Goal: Information Seeking & Learning: Learn about a topic

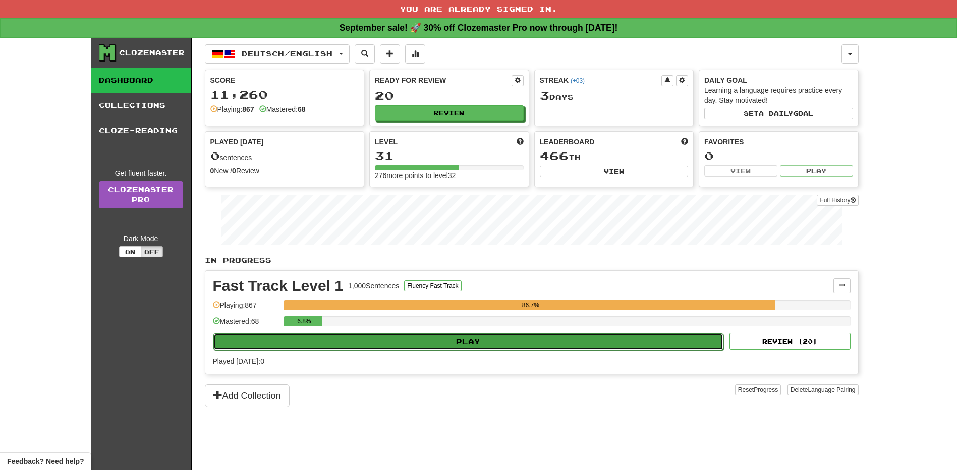
click at [446, 345] on button "Play" at bounding box center [468, 341] width 510 height 17
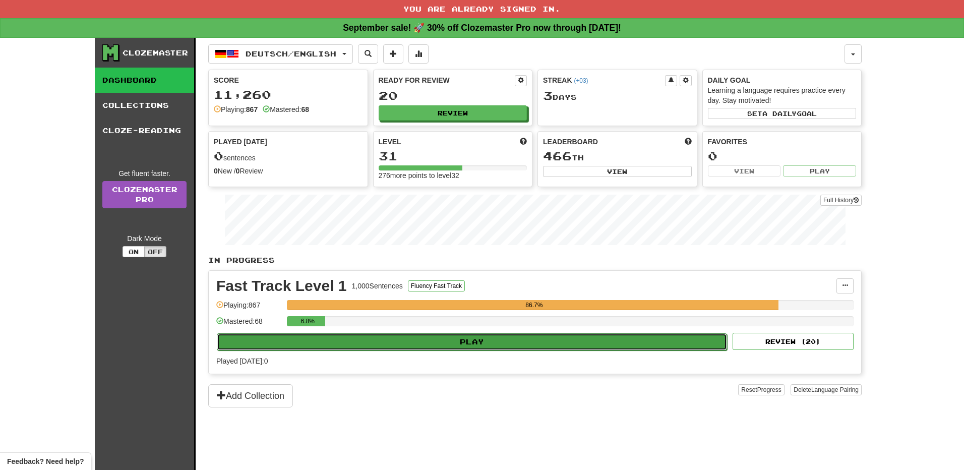
select select "**"
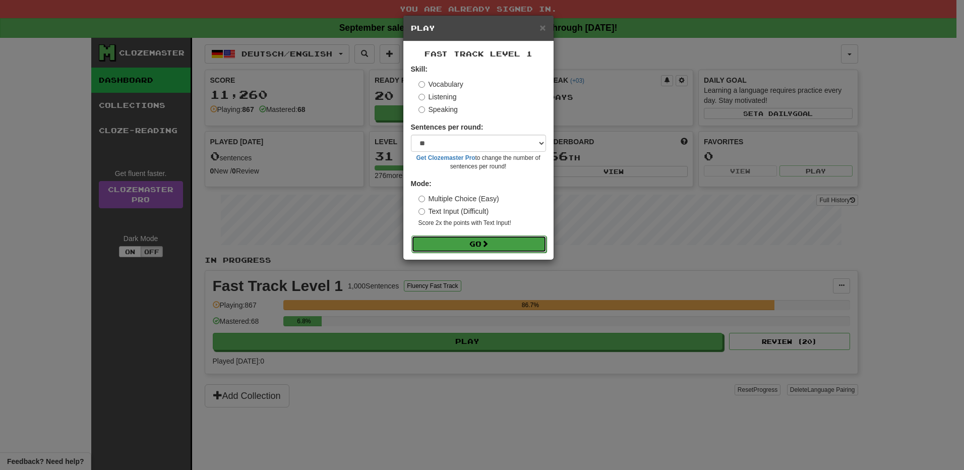
click at [478, 249] on button "Go" at bounding box center [478, 243] width 135 height 17
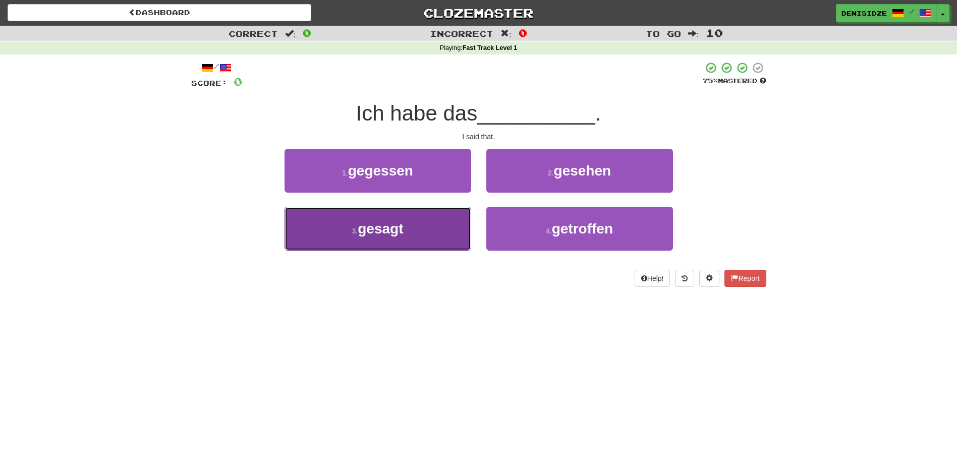
click at [429, 241] on button "3 . gesagt" at bounding box center [377, 229] width 187 height 44
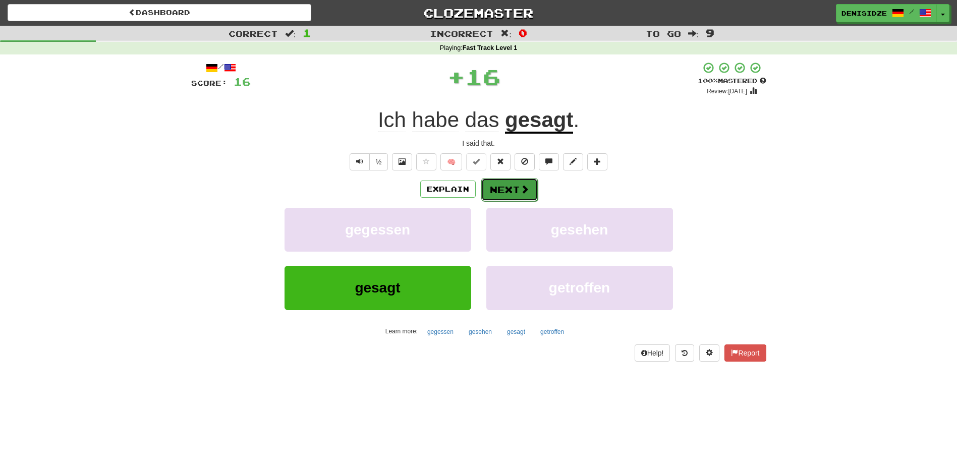
click at [514, 185] on button "Next" at bounding box center [509, 189] width 56 height 23
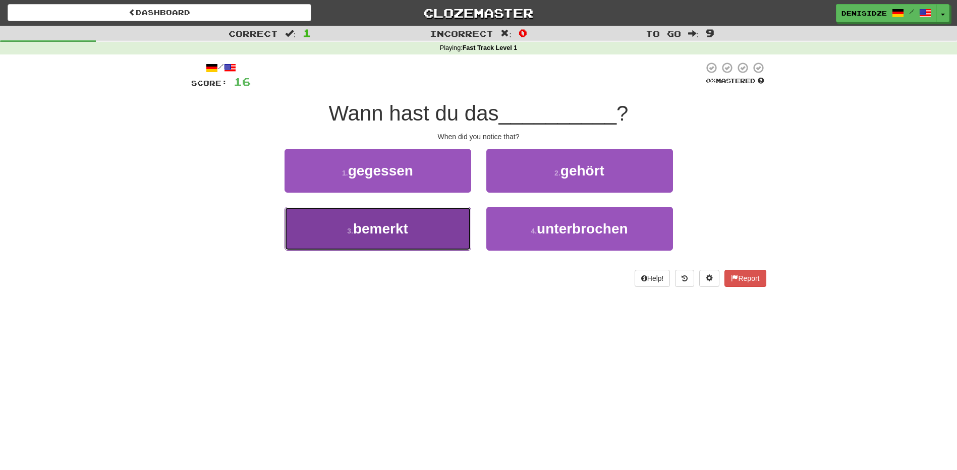
click at [421, 208] on button "3 . bemerkt" at bounding box center [377, 229] width 187 height 44
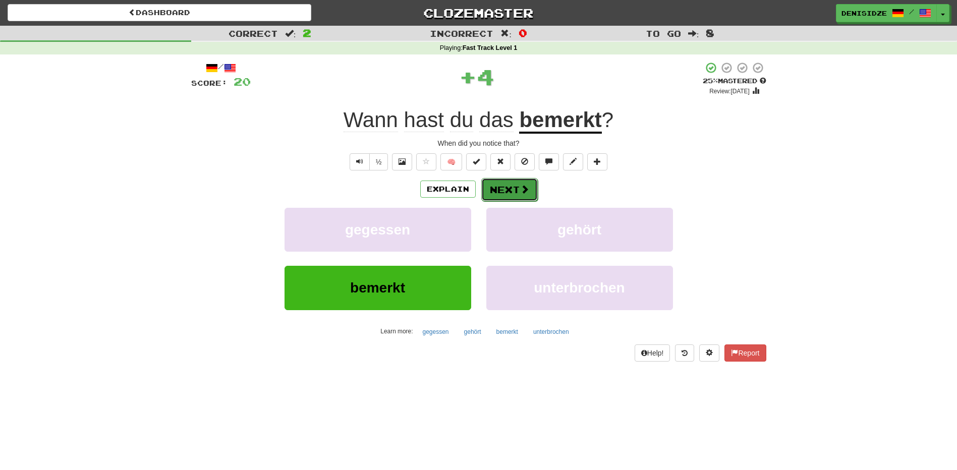
click at [527, 190] on span at bounding box center [524, 189] width 9 height 9
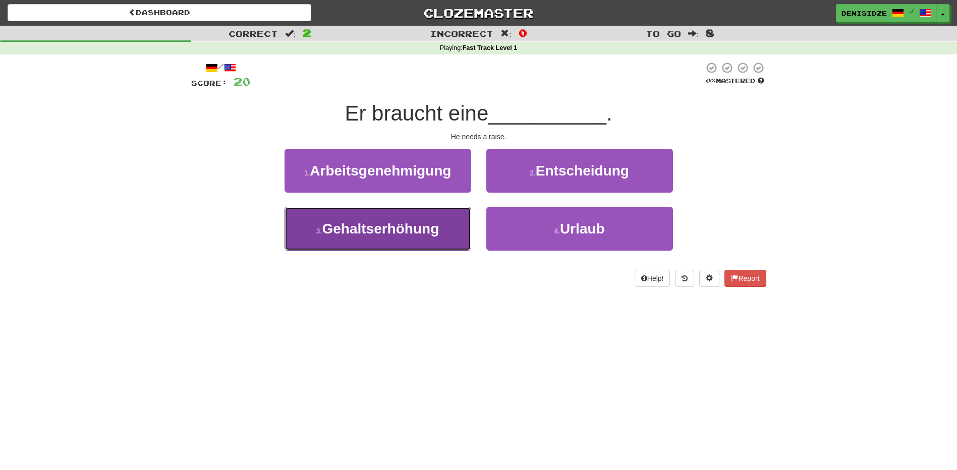
click at [401, 241] on button "3 . Gehaltserhöhung" at bounding box center [377, 229] width 187 height 44
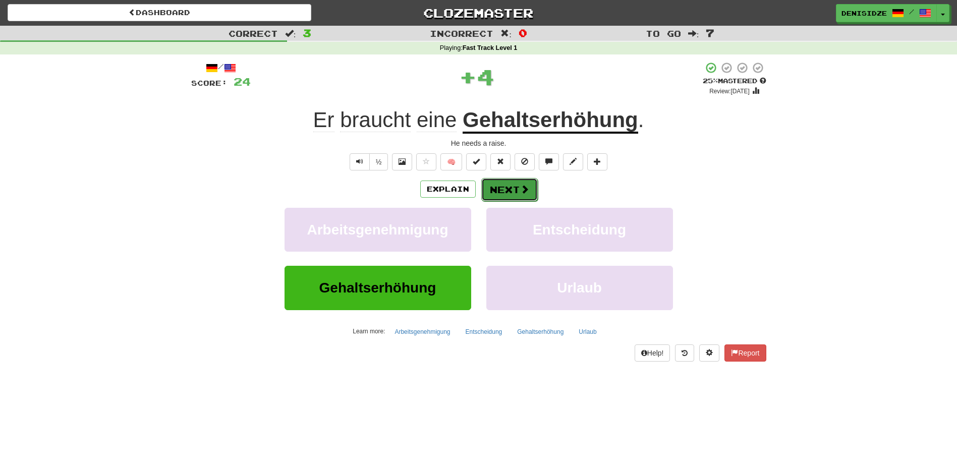
click at [491, 194] on button "Next" at bounding box center [509, 189] width 56 height 23
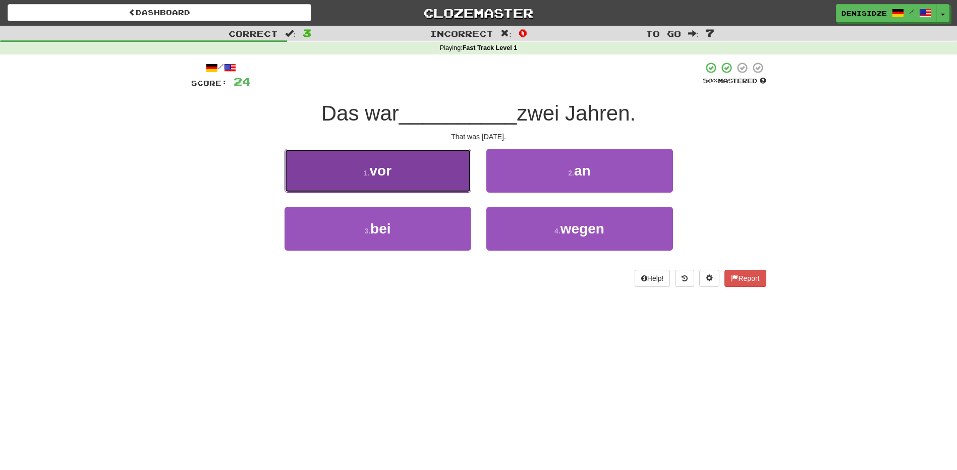
click at [452, 181] on button "1 . vor" at bounding box center [377, 171] width 187 height 44
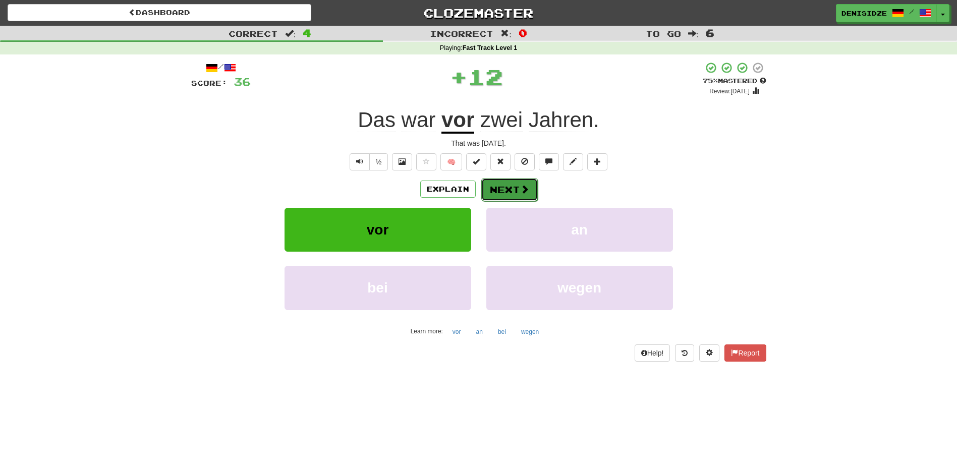
click at [508, 187] on button "Next" at bounding box center [509, 189] width 56 height 23
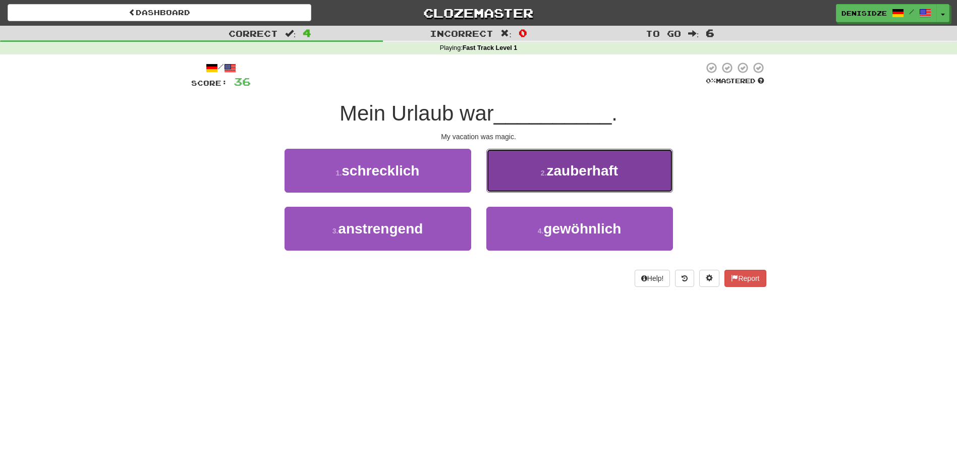
click at [648, 180] on button "2 . zauberhaft" at bounding box center [579, 171] width 187 height 44
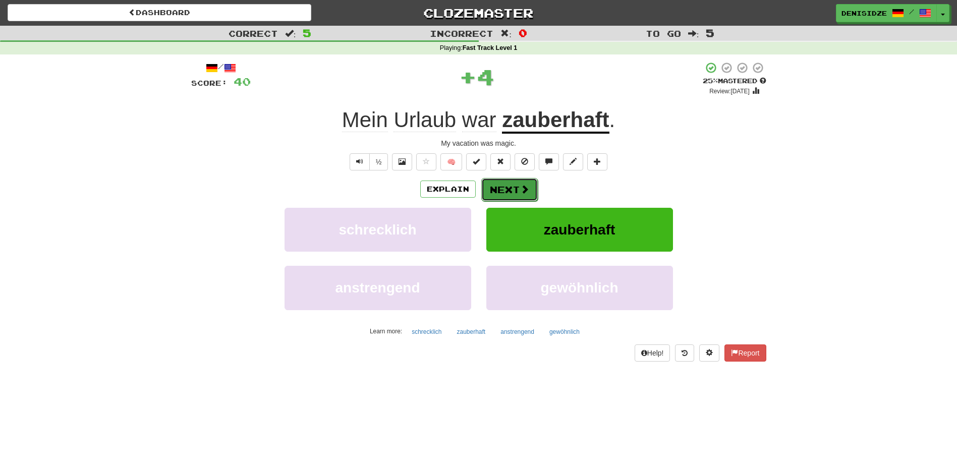
click at [524, 180] on button "Next" at bounding box center [509, 189] width 56 height 23
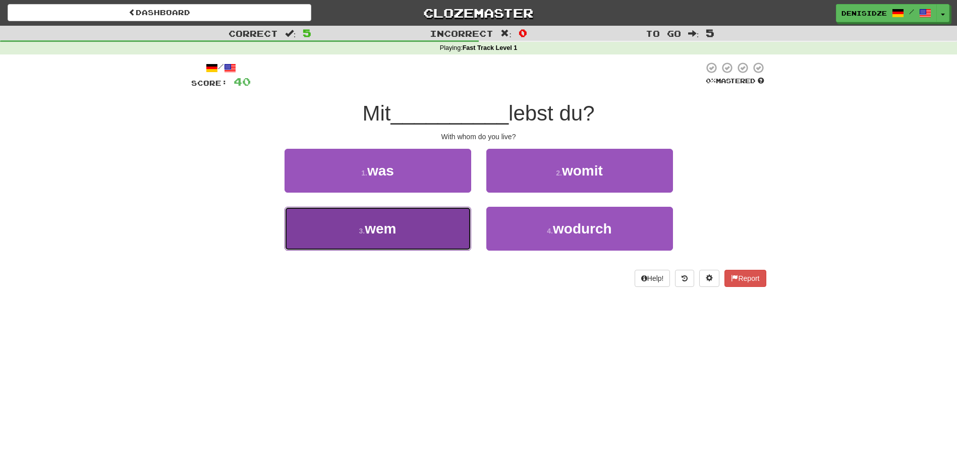
click at [454, 228] on button "3 . wem" at bounding box center [377, 229] width 187 height 44
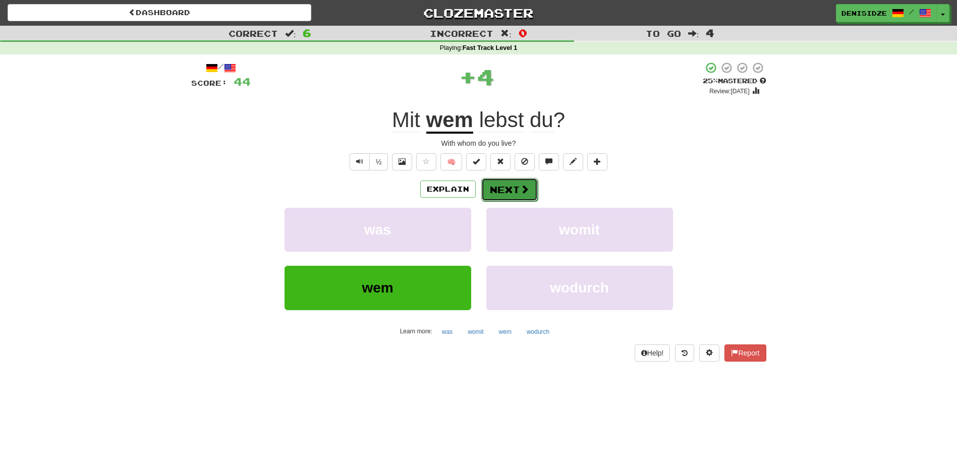
click at [526, 183] on button "Next" at bounding box center [509, 189] width 56 height 23
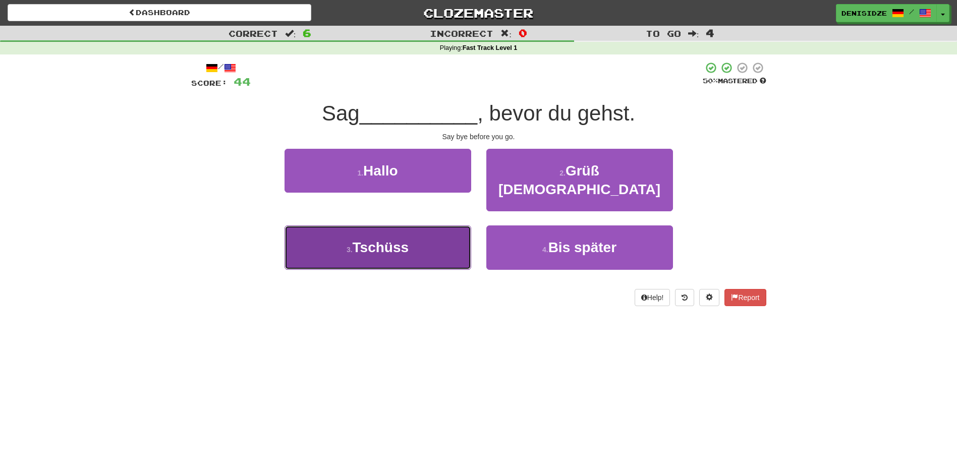
click at [420, 242] on button "3 . Tschüss" at bounding box center [377, 247] width 187 height 44
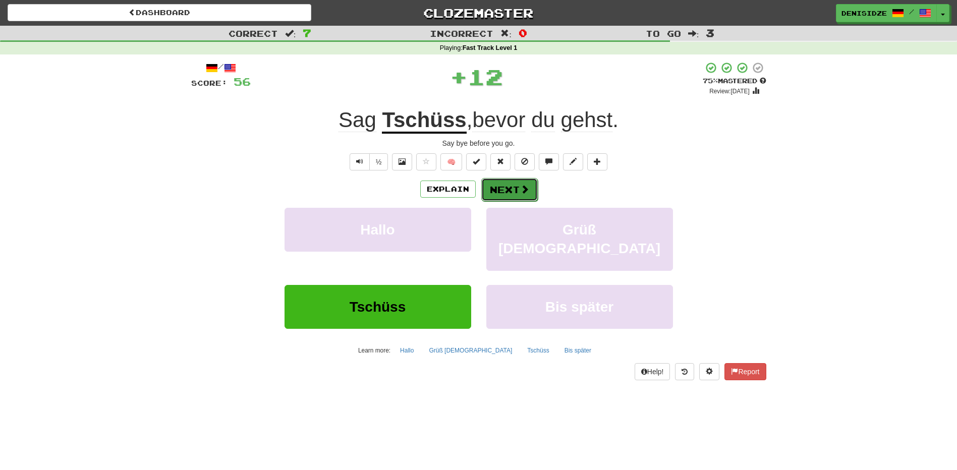
click at [535, 190] on button "Next" at bounding box center [509, 189] width 56 height 23
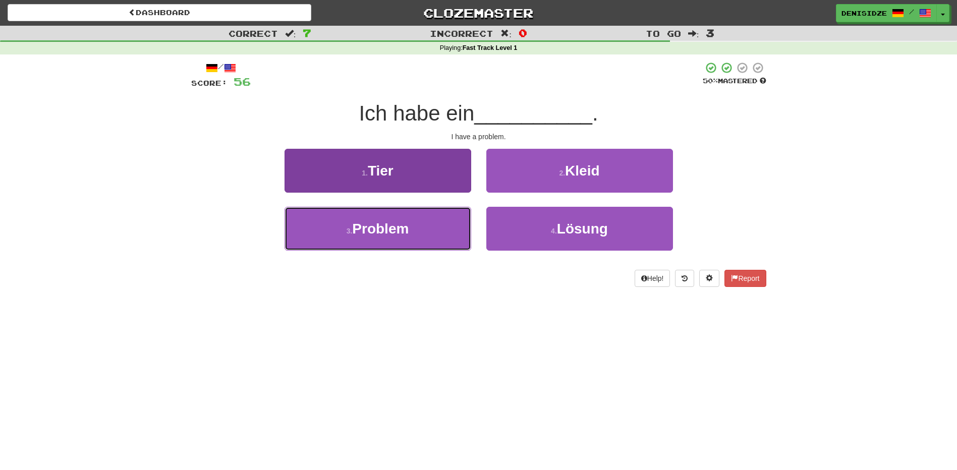
click at [440, 228] on button "3 . Problem" at bounding box center [377, 229] width 187 height 44
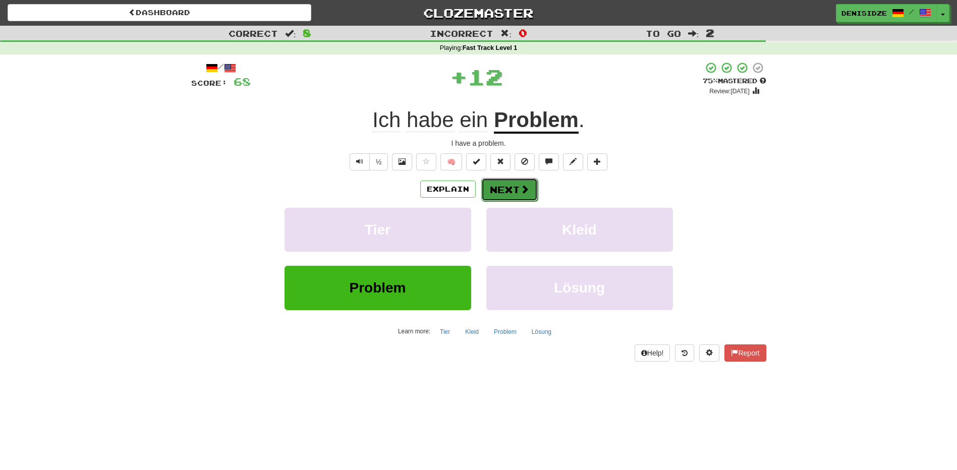
click at [495, 181] on button "Next" at bounding box center [509, 189] width 56 height 23
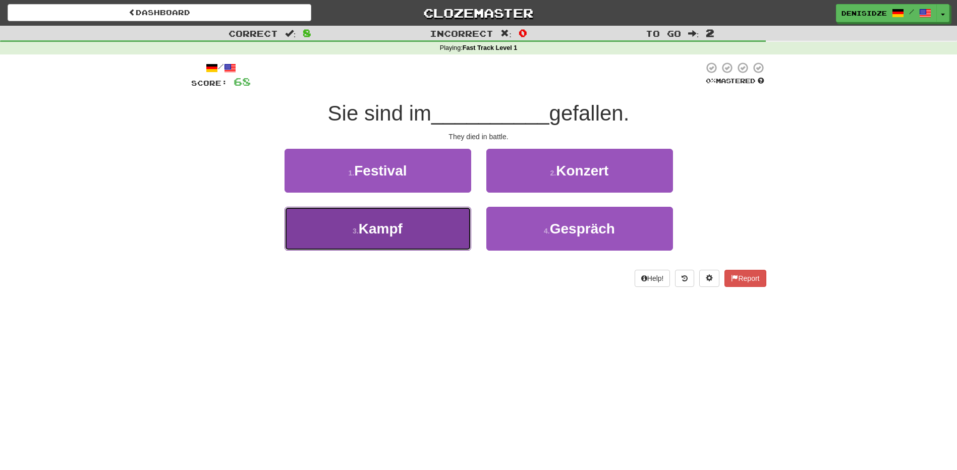
click at [424, 233] on button "3 . Kampf" at bounding box center [377, 229] width 187 height 44
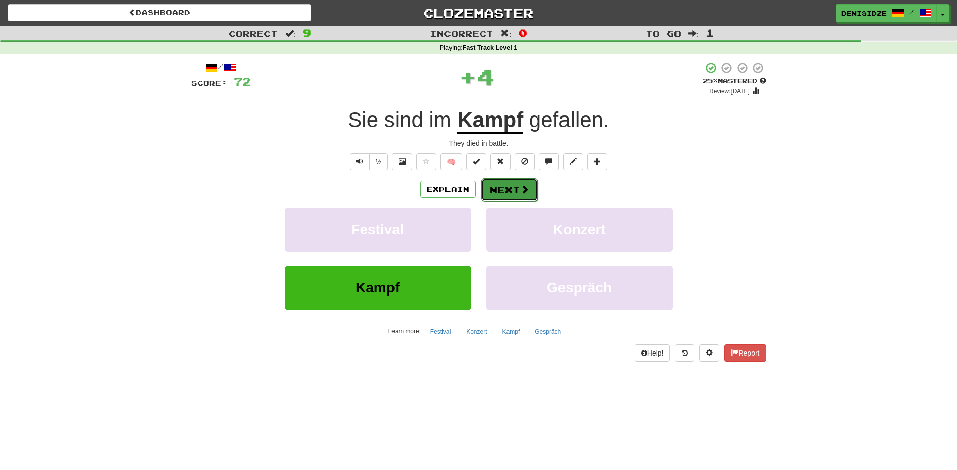
click at [509, 187] on button "Next" at bounding box center [509, 189] width 56 height 23
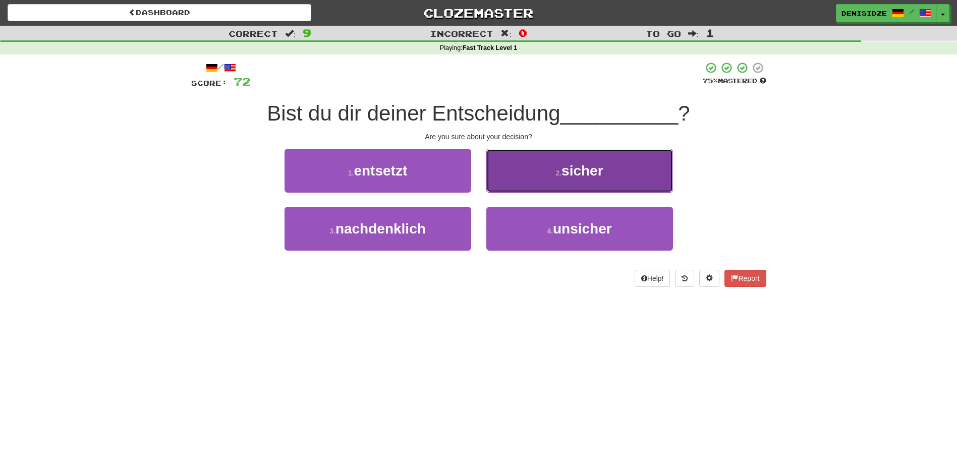
click at [621, 188] on button "2 . sicher" at bounding box center [579, 171] width 187 height 44
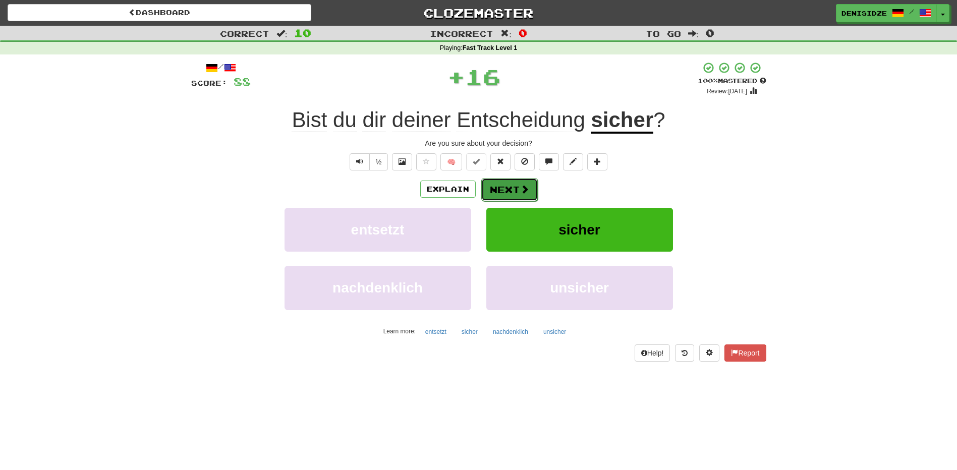
click at [506, 197] on button "Next" at bounding box center [509, 189] width 56 height 23
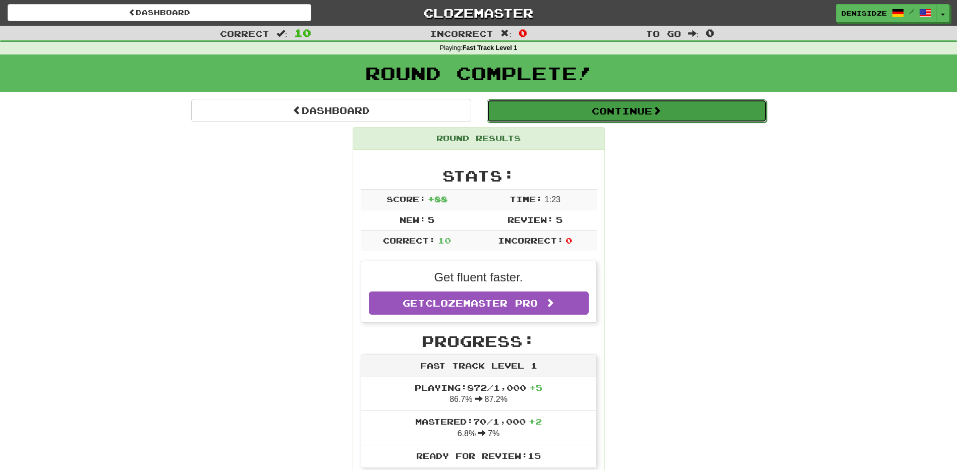
click at [671, 112] on button "Continue" at bounding box center [627, 110] width 280 height 23
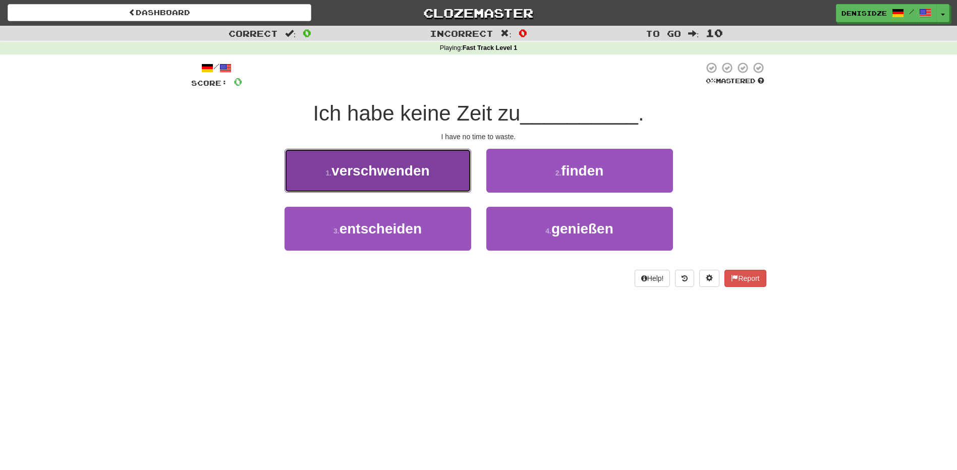
click at [457, 181] on button "1 . verschwenden" at bounding box center [377, 171] width 187 height 44
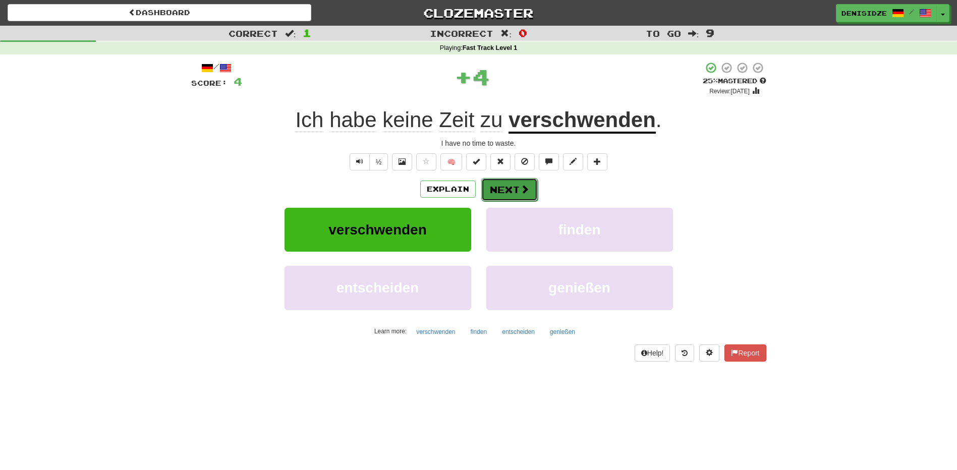
click at [505, 187] on button "Next" at bounding box center [509, 189] width 56 height 23
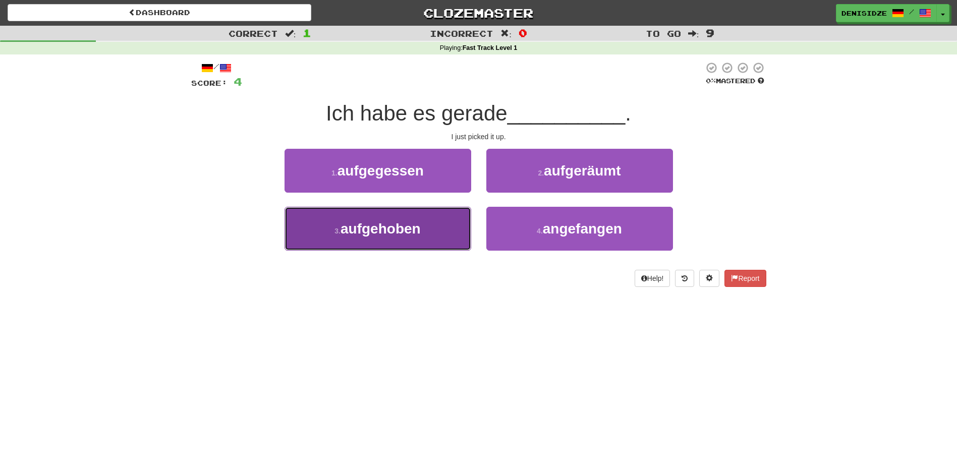
click at [432, 230] on button "3 . aufgehoben" at bounding box center [377, 229] width 187 height 44
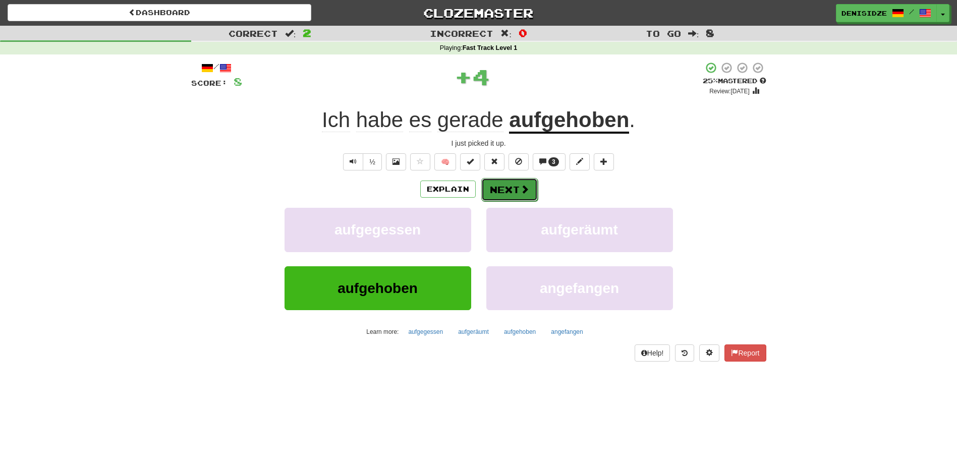
click at [506, 181] on button "Next" at bounding box center [509, 189] width 56 height 23
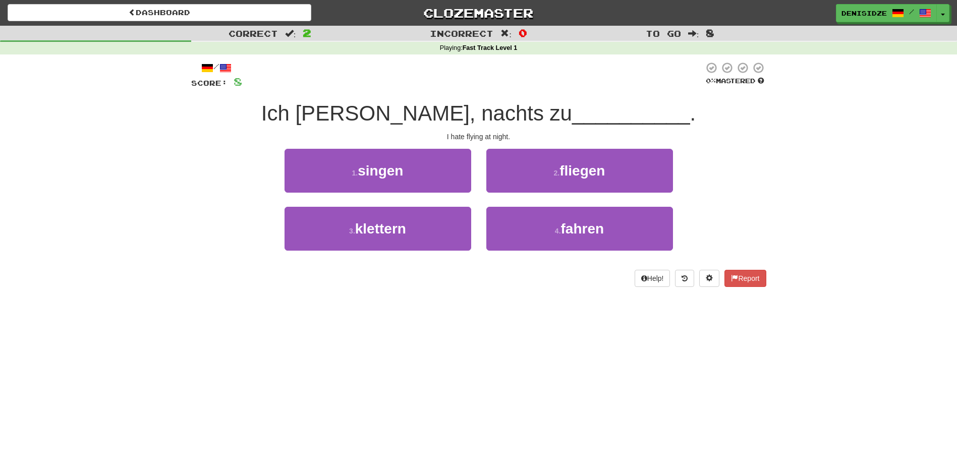
drag, startPoint x: 670, startPoint y: 196, endPoint x: 626, endPoint y: 191, distance: 44.1
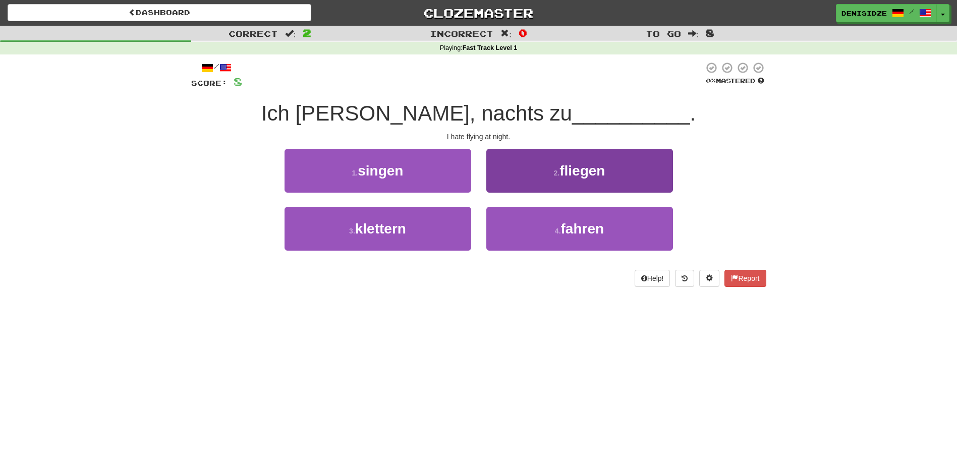
click at [670, 196] on div "2 . fliegen" at bounding box center [580, 178] width 202 height 58
click at [611, 190] on button "2 . fliegen" at bounding box center [579, 171] width 187 height 44
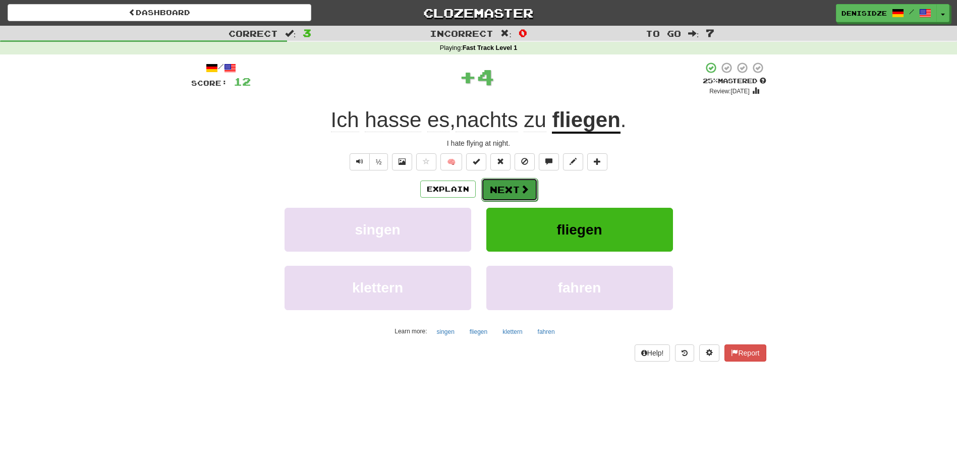
click at [524, 187] on span at bounding box center [524, 189] width 9 height 9
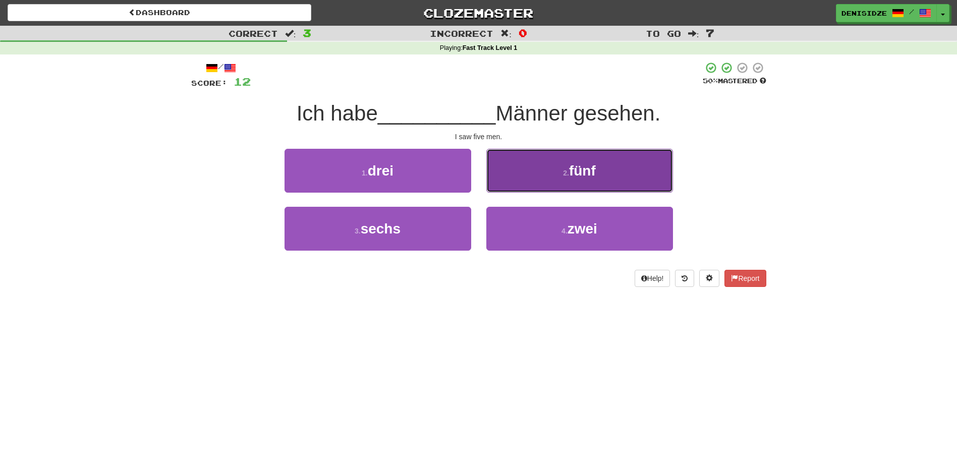
click at [624, 188] on button "2 . fünf" at bounding box center [579, 171] width 187 height 44
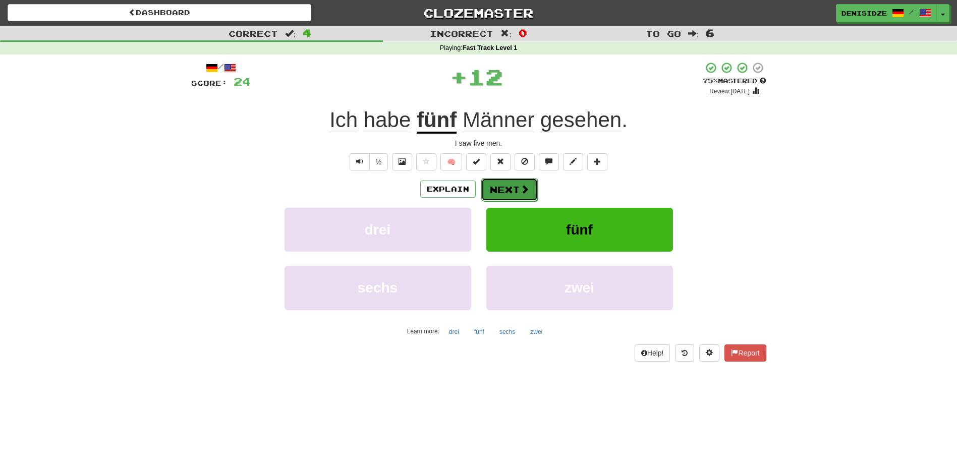
click at [508, 190] on button "Next" at bounding box center [509, 189] width 56 height 23
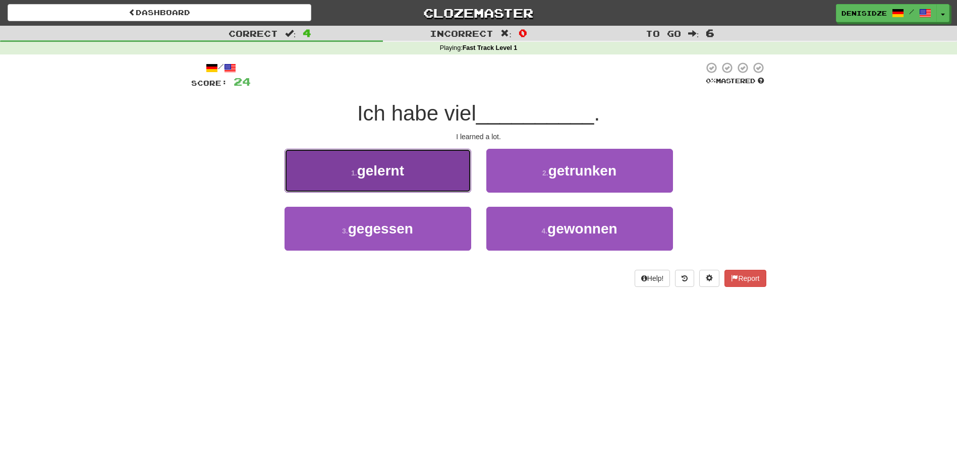
click at [463, 187] on button "1 . gelernt" at bounding box center [377, 171] width 187 height 44
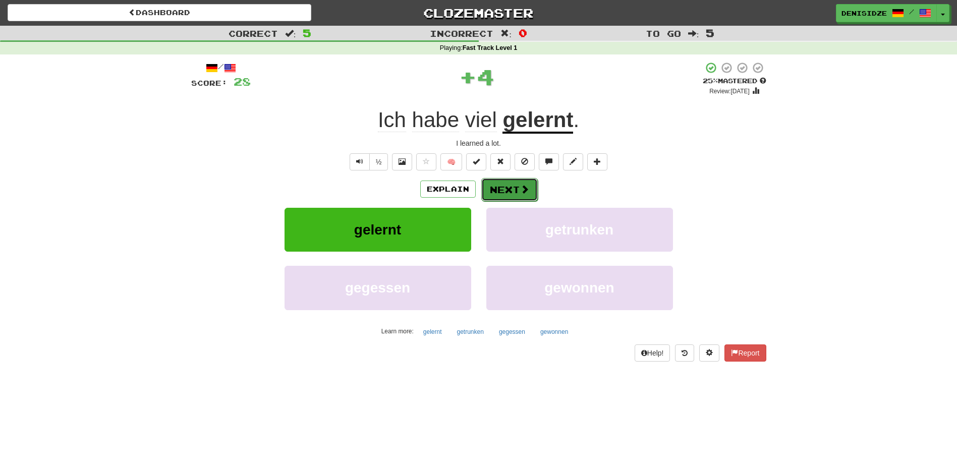
click at [522, 183] on button "Next" at bounding box center [509, 189] width 56 height 23
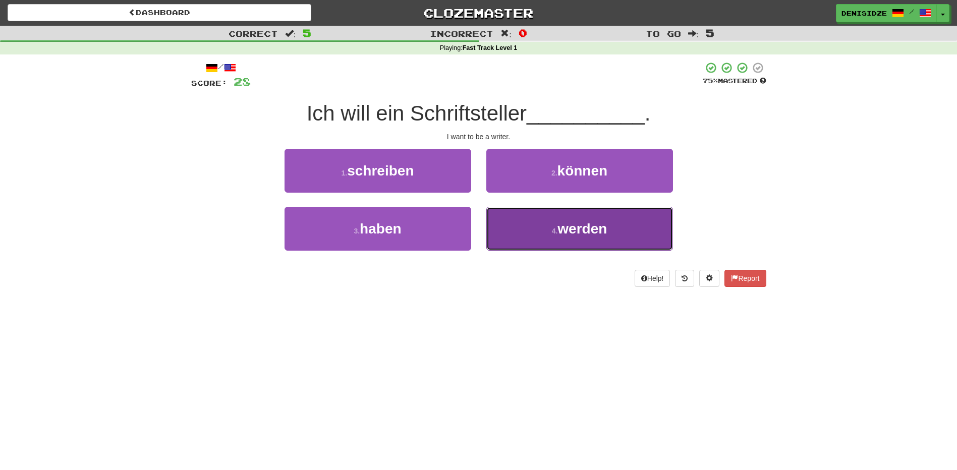
click at [637, 226] on button "4 . werden" at bounding box center [579, 229] width 187 height 44
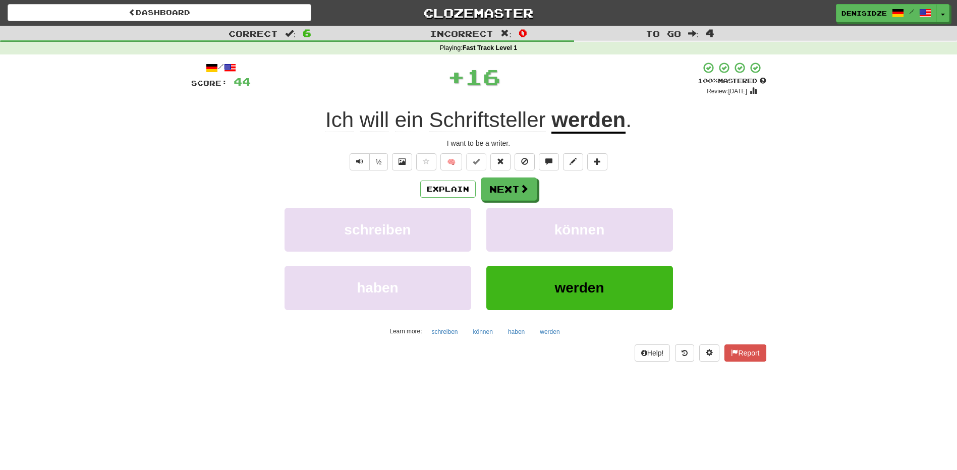
click at [517, 202] on div "Explain Next schreiben können haben werden Learn more: schreiben können haben w…" at bounding box center [478, 258] width 575 height 162
click at [531, 187] on button "Next" at bounding box center [509, 189] width 56 height 23
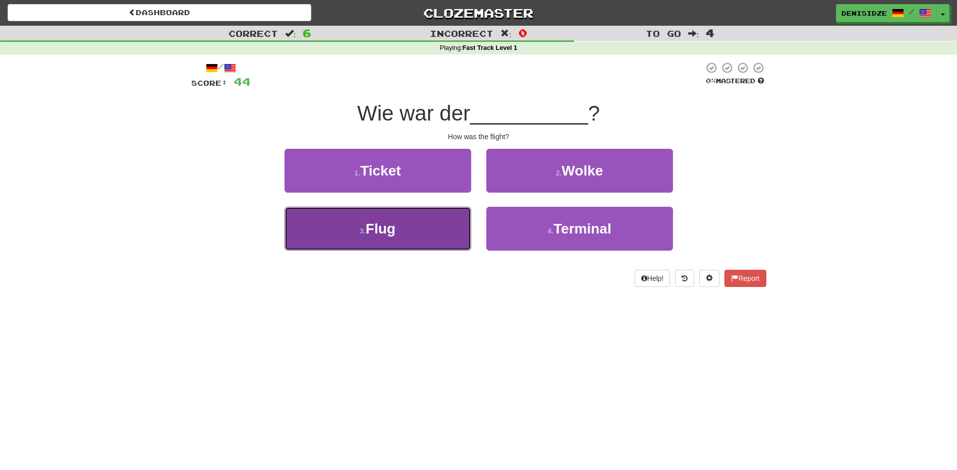
click at [438, 236] on button "3 . Flug" at bounding box center [377, 229] width 187 height 44
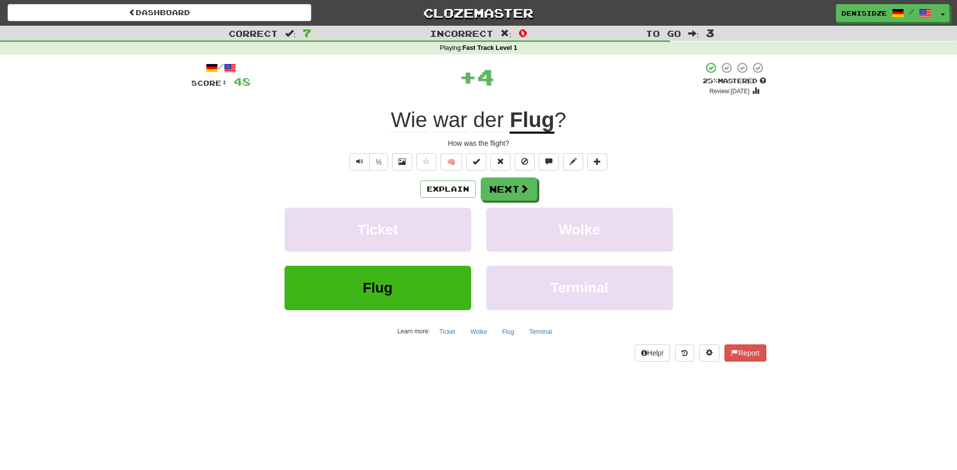
click at [531, 203] on div "Explain Next Ticket [PERSON_NAME] [PERSON_NAME] Terminal Learn more: Ticket [PE…" at bounding box center [478, 258] width 575 height 162
click at [520, 192] on span at bounding box center [524, 189] width 9 height 9
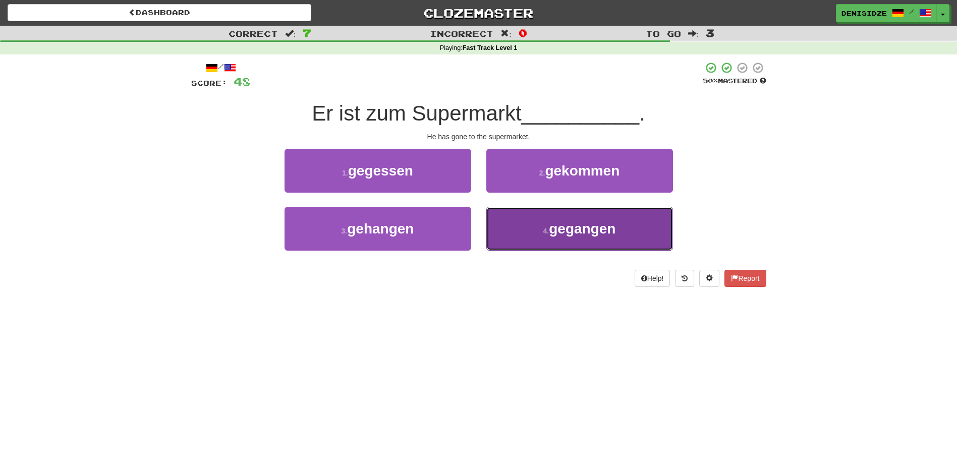
click at [597, 228] on span "gegangen" at bounding box center [582, 229] width 67 height 16
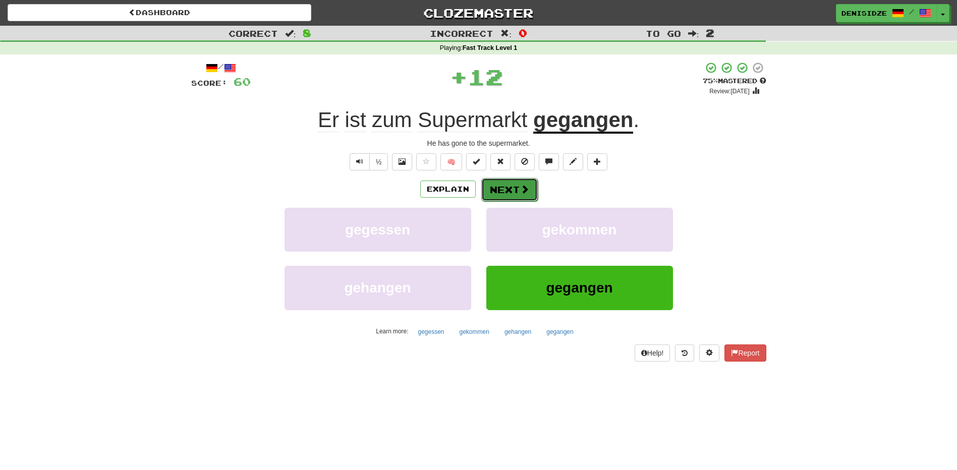
click at [524, 195] on button "Next" at bounding box center [509, 189] width 56 height 23
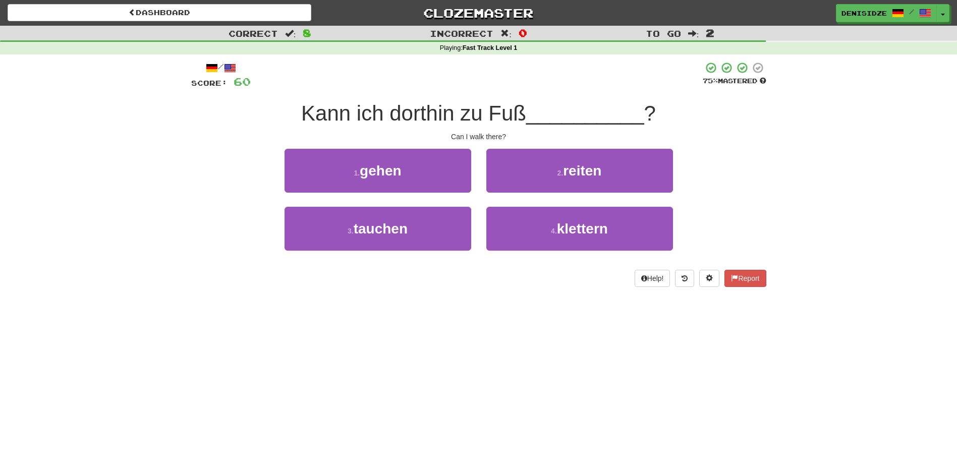
click at [485, 179] on div "2 . [GEOGRAPHIC_DATA]" at bounding box center [580, 178] width 202 height 58
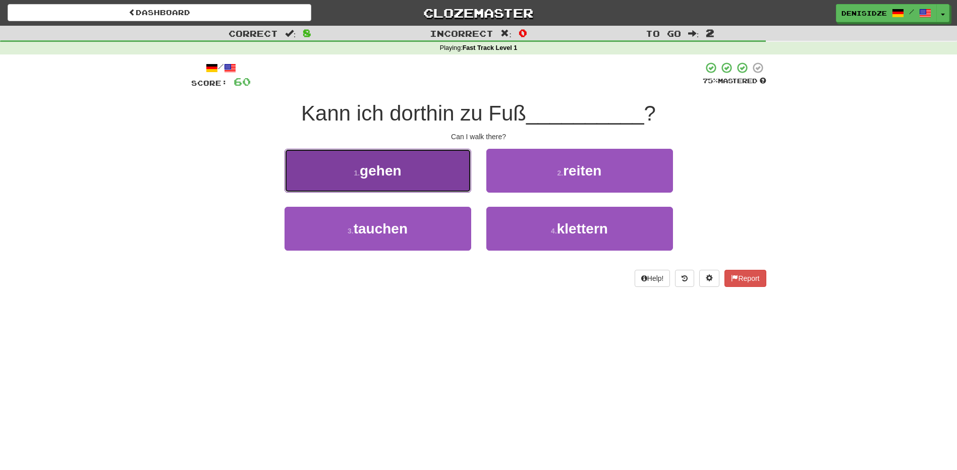
click at [464, 182] on button "1 . gehen" at bounding box center [377, 171] width 187 height 44
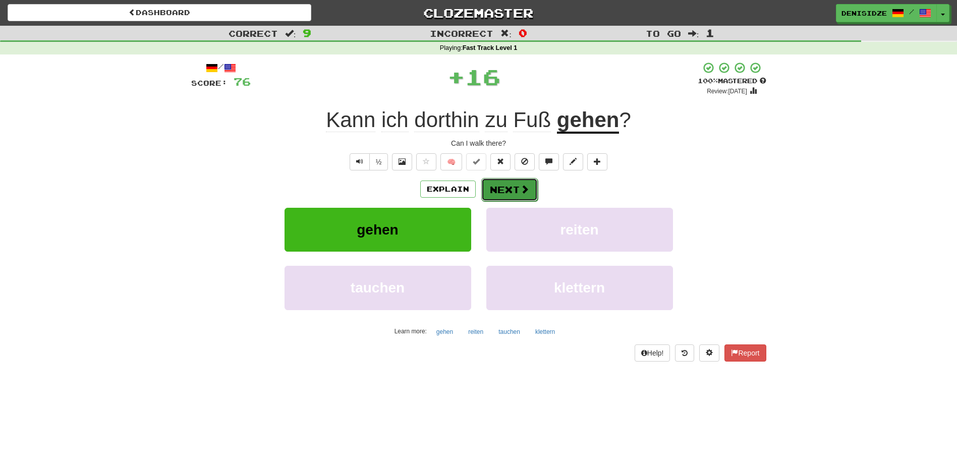
click at [501, 183] on button "Next" at bounding box center [509, 189] width 56 height 23
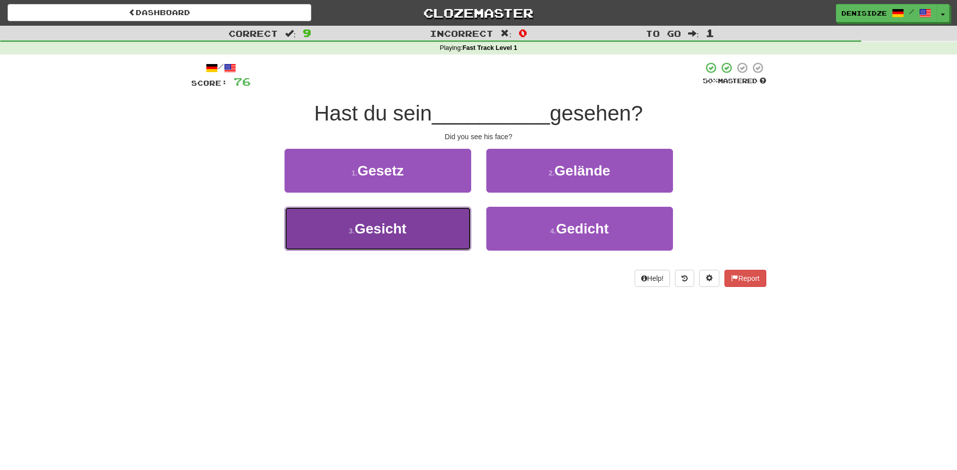
click at [426, 228] on button "3 . Gesicht" at bounding box center [377, 229] width 187 height 44
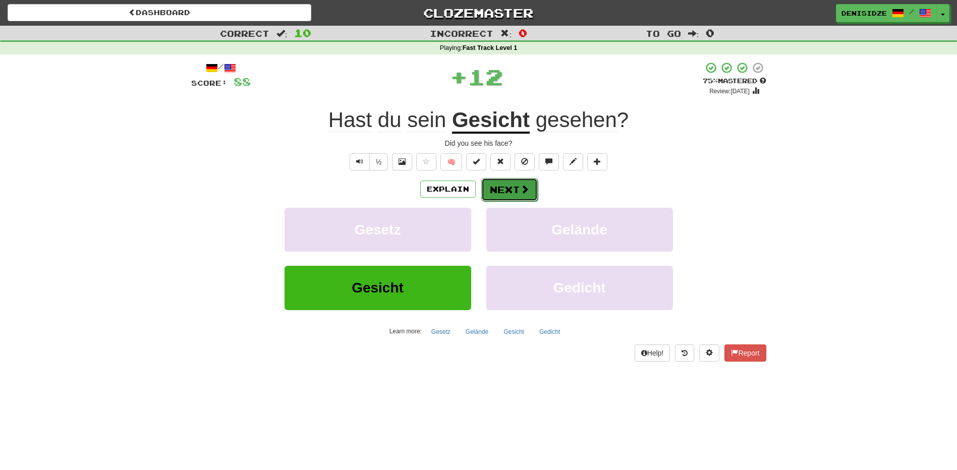
click at [508, 193] on button "Next" at bounding box center [509, 189] width 56 height 23
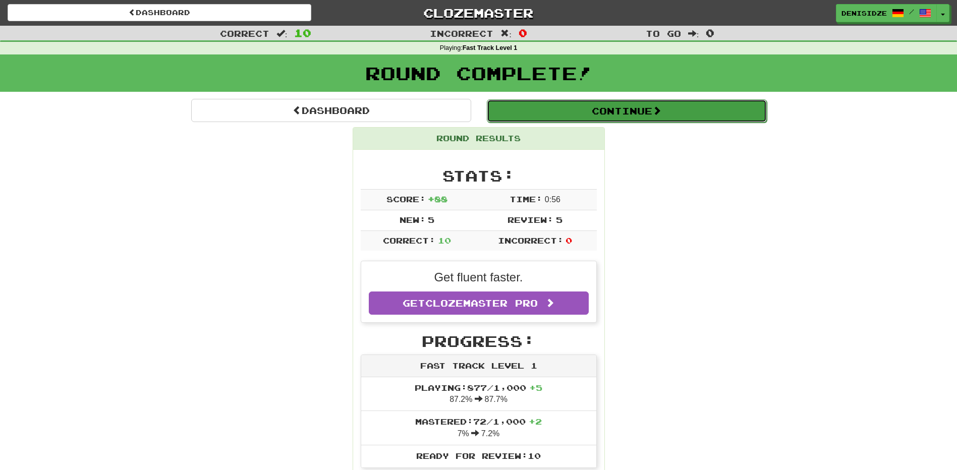
click at [688, 116] on button "Continue" at bounding box center [627, 110] width 280 height 23
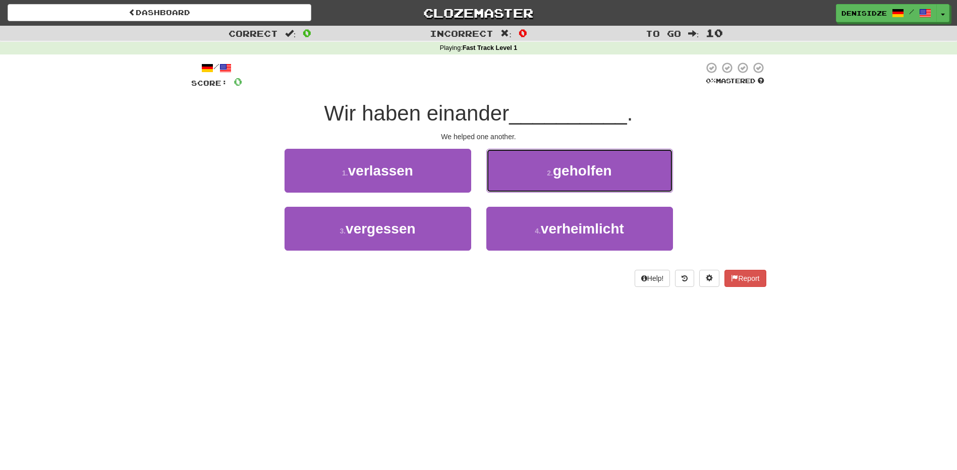
drag, startPoint x: 555, startPoint y: 179, endPoint x: 494, endPoint y: 176, distance: 61.1
click at [553, 179] on button "2 . geholfen" at bounding box center [579, 171] width 187 height 44
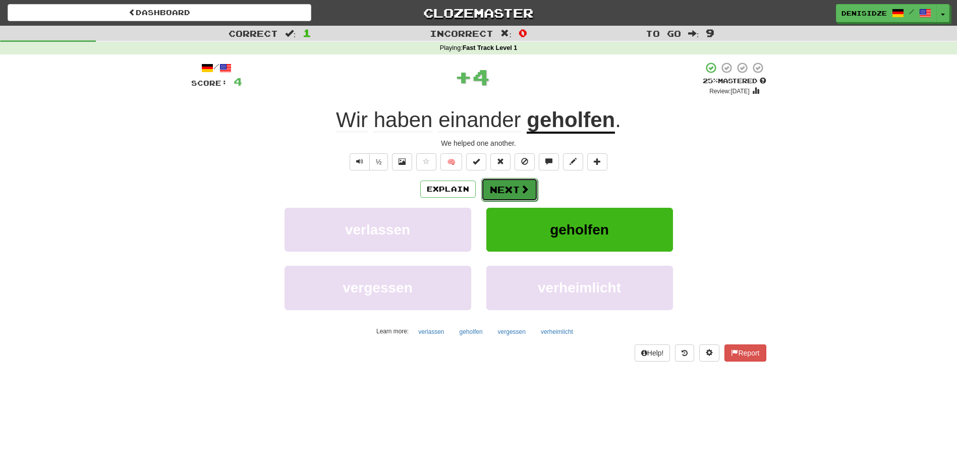
click at [483, 186] on button "Next" at bounding box center [509, 189] width 56 height 23
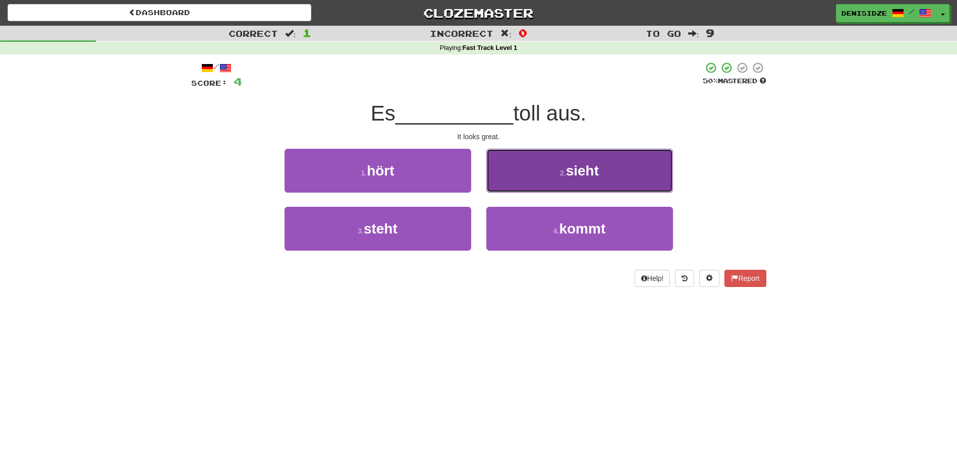
click at [591, 182] on button "2 . sieht" at bounding box center [579, 171] width 187 height 44
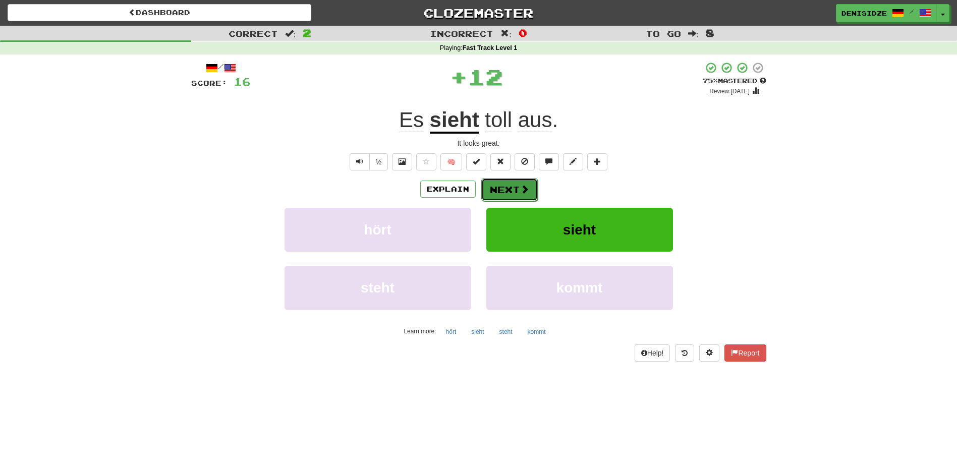
click at [500, 193] on button "Next" at bounding box center [509, 189] width 56 height 23
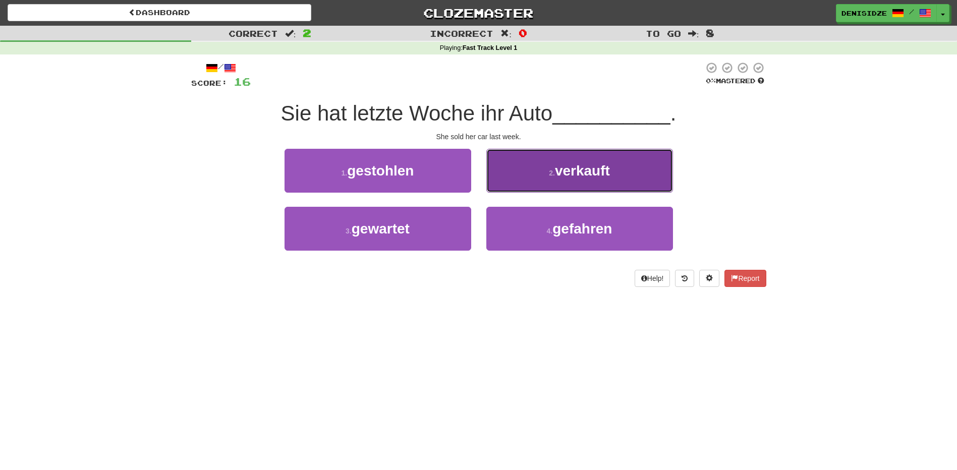
click at [644, 184] on button "2 . verkauft" at bounding box center [579, 171] width 187 height 44
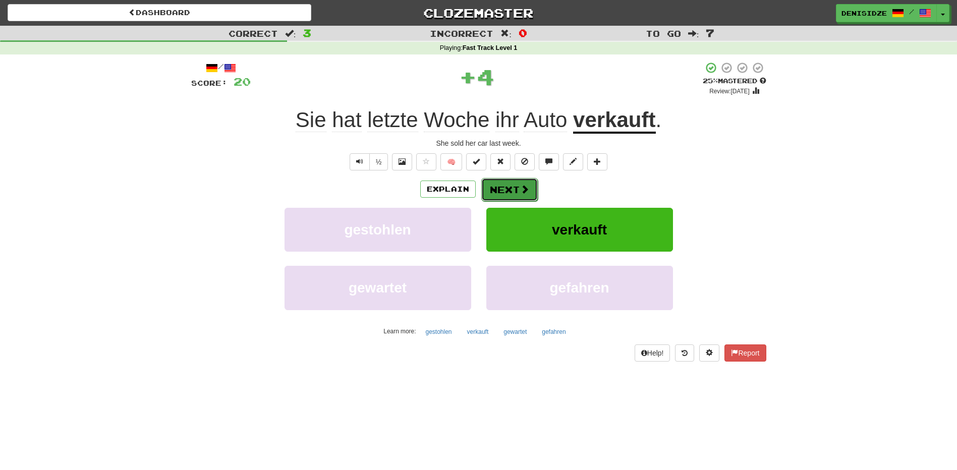
click at [510, 191] on button "Next" at bounding box center [509, 189] width 56 height 23
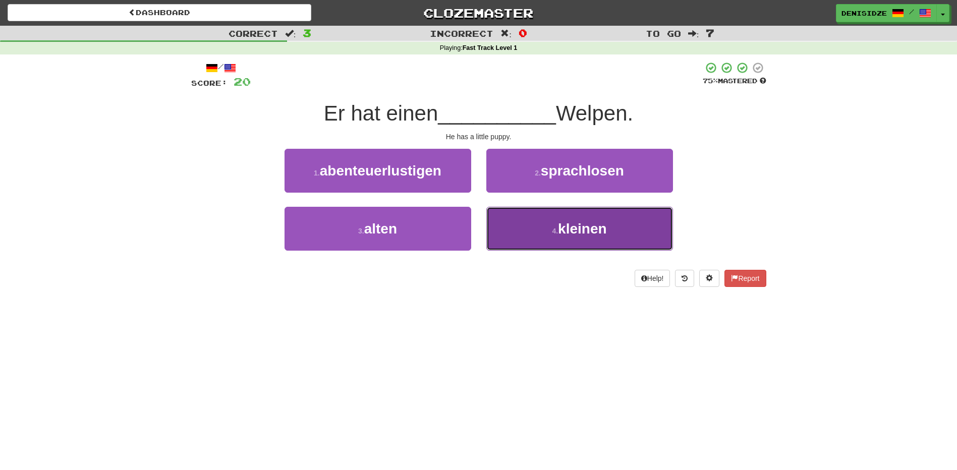
click at [637, 215] on button "4 . kleinen" at bounding box center [579, 229] width 187 height 44
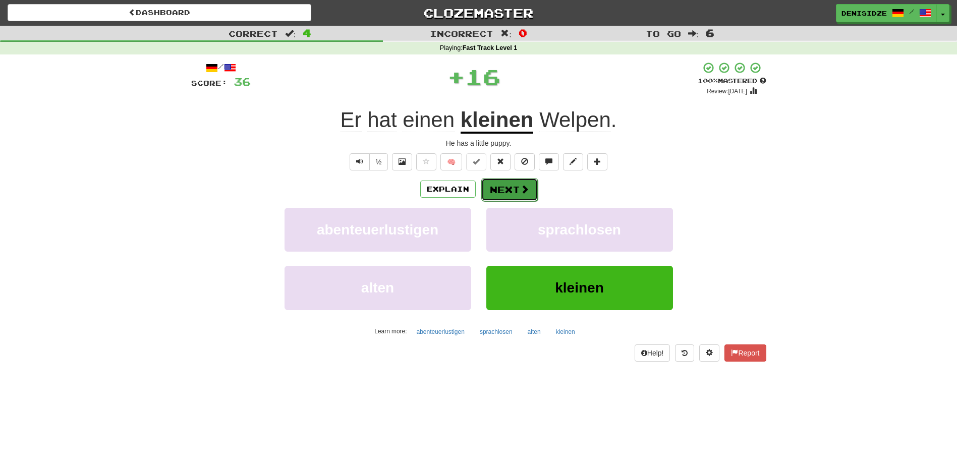
click at [535, 193] on button "Next" at bounding box center [509, 189] width 56 height 23
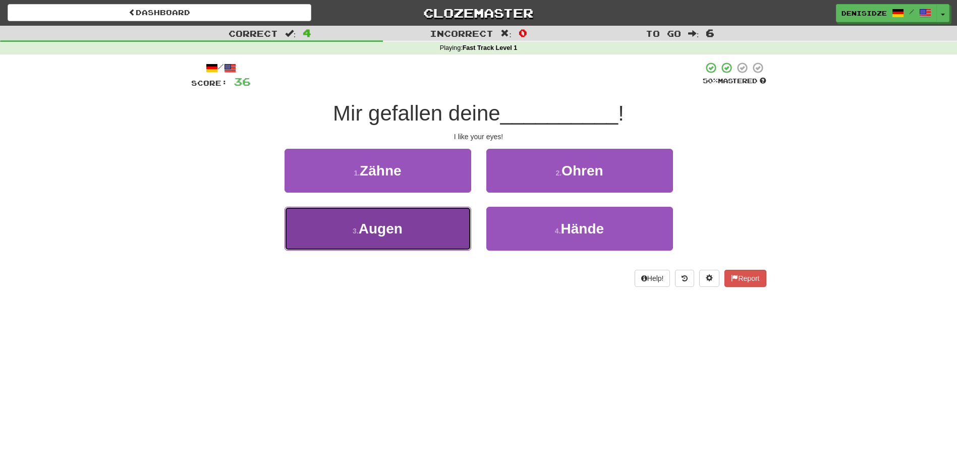
click at [363, 234] on span "Augen" at bounding box center [381, 229] width 44 height 16
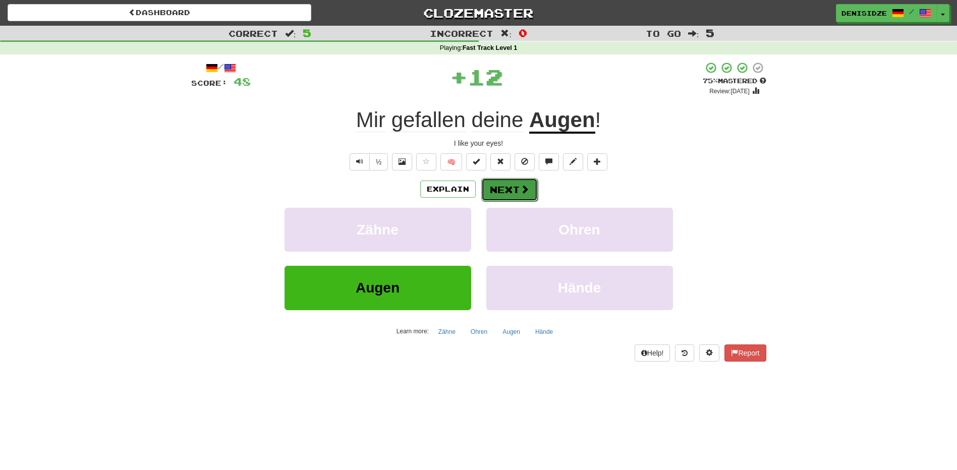
click at [506, 189] on button "Next" at bounding box center [509, 189] width 56 height 23
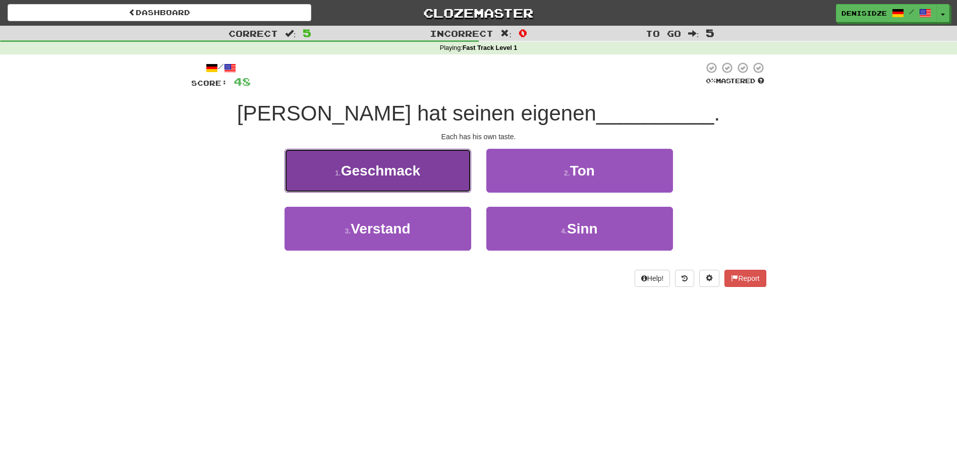
click at [437, 176] on button "1 . Geschmack" at bounding box center [377, 171] width 187 height 44
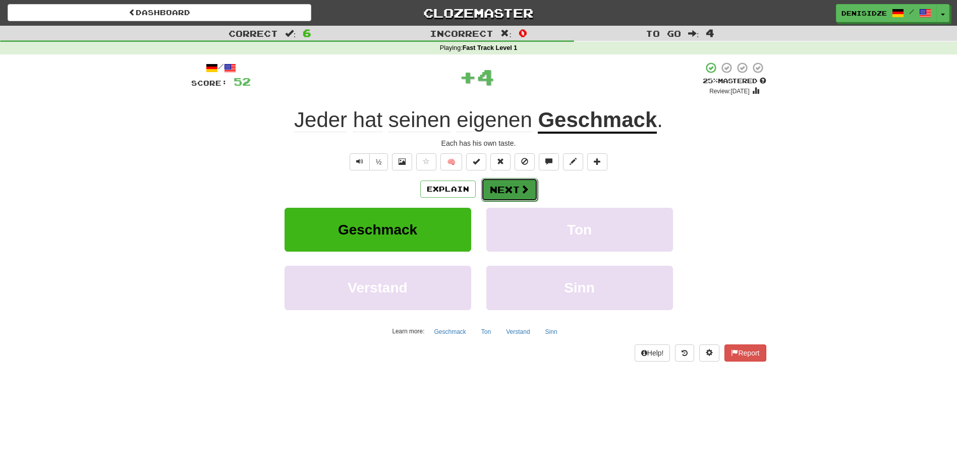
click at [522, 185] on span at bounding box center [524, 189] width 9 height 9
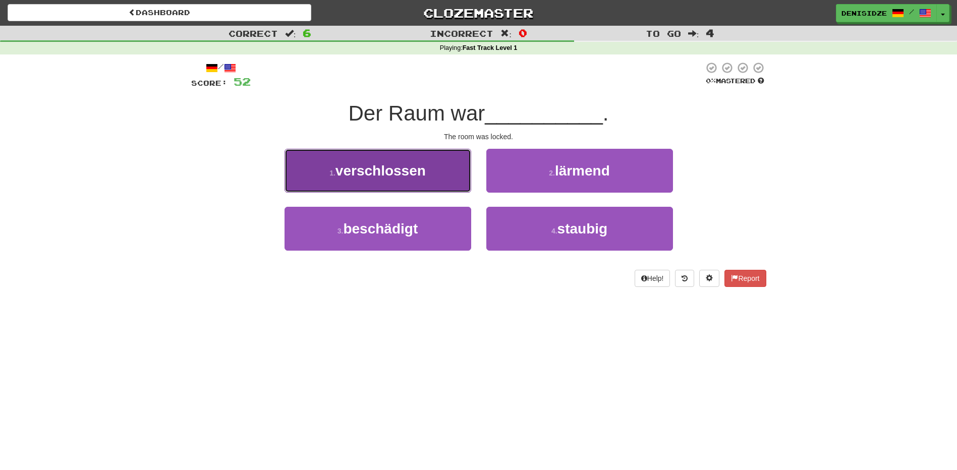
click at [420, 185] on button "1 . verschlossen" at bounding box center [377, 171] width 187 height 44
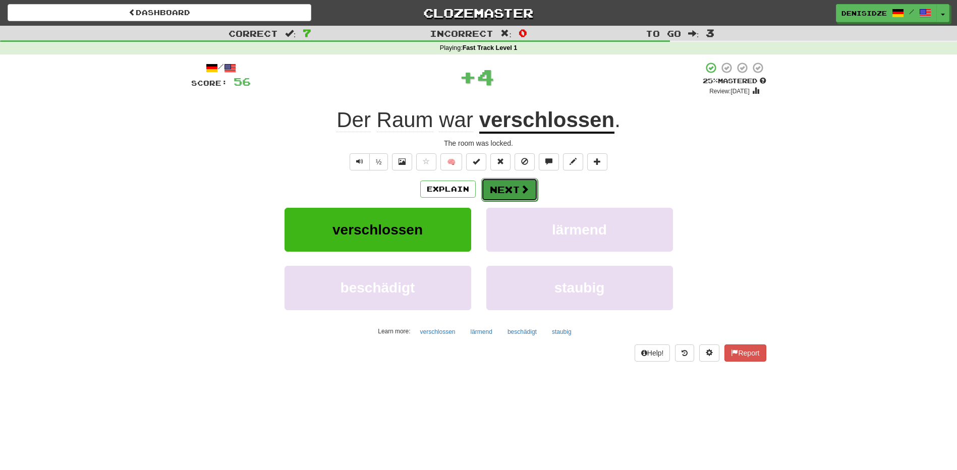
click at [494, 187] on button "Next" at bounding box center [509, 189] width 56 height 23
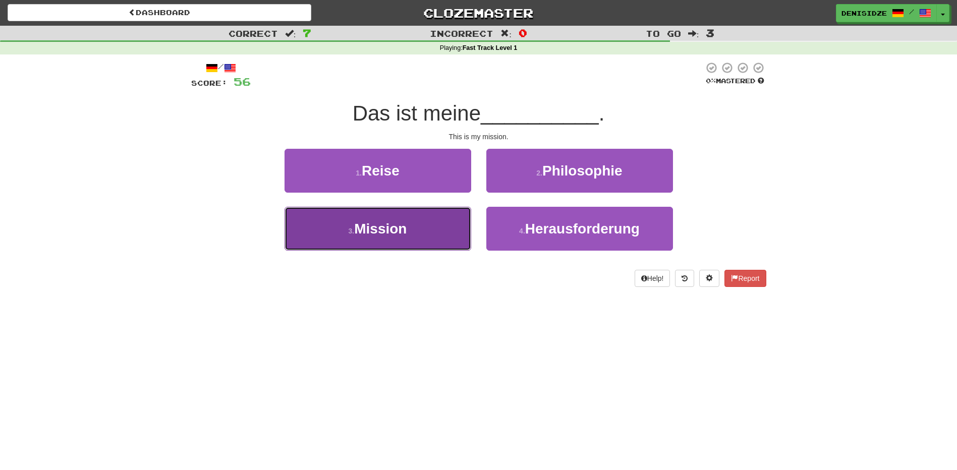
click at [386, 224] on span "Mission" at bounding box center [380, 229] width 52 height 16
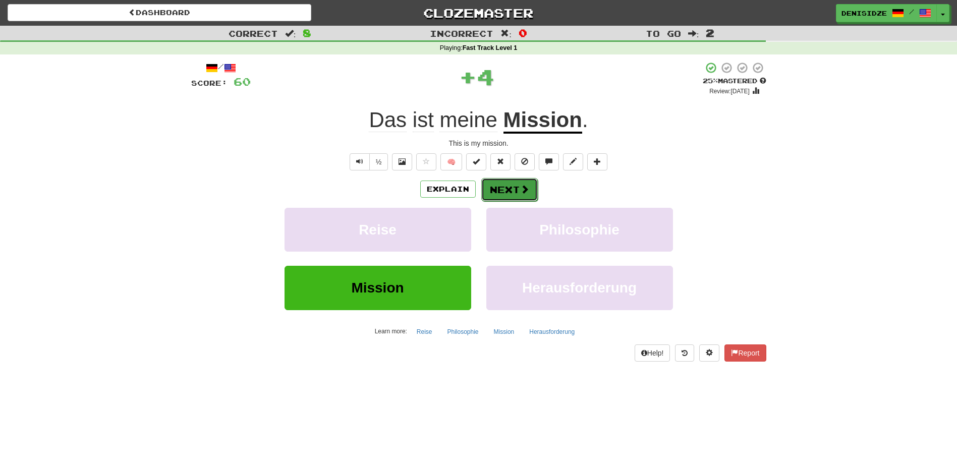
click at [487, 190] on button "Next" at bounding box center [509, 189] width 56 height 23
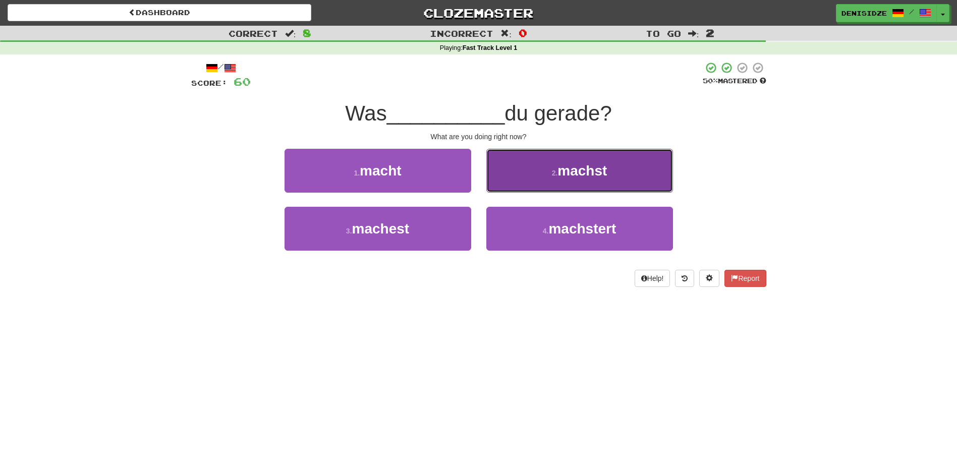
click at [528, 184] on button "2 . machst" at bounding box center [579, 171] width 187 height 44
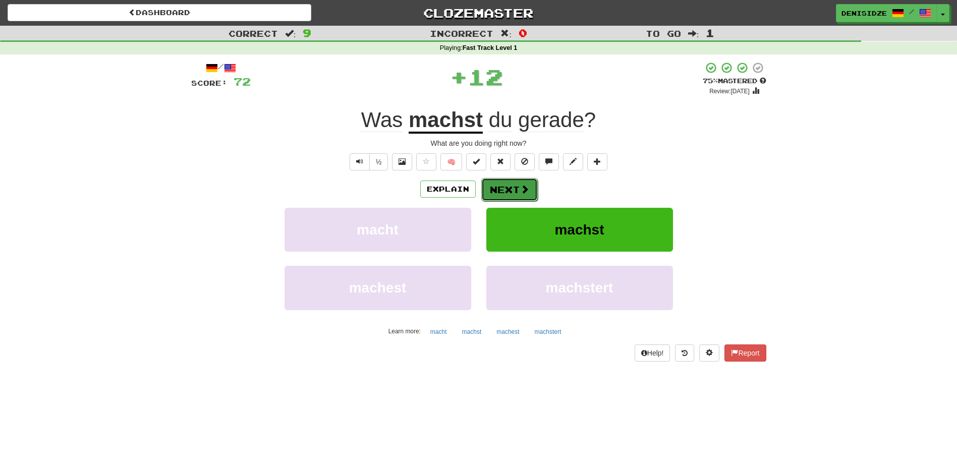
click at [521, 186] on span at bounding box center [524, 189] width 9 height 9
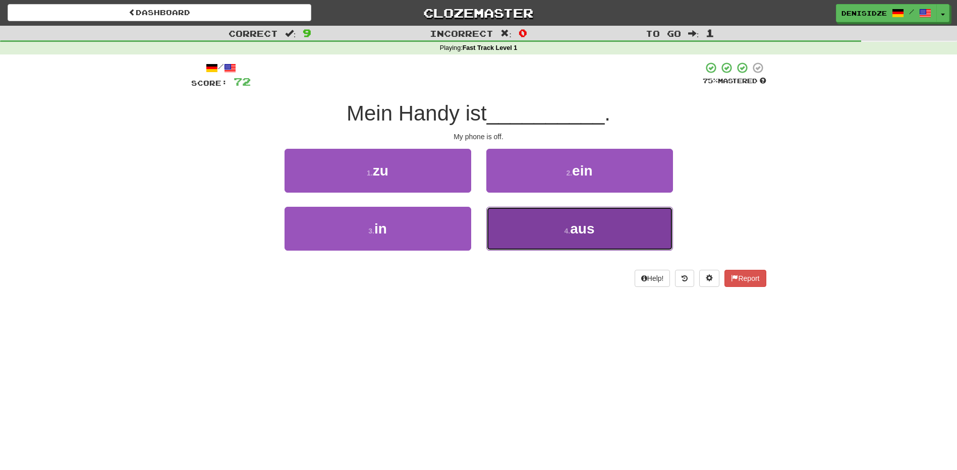
click at [671, 209] on button "4 . aus" at bounding box center [579, 229] width 187 height 44
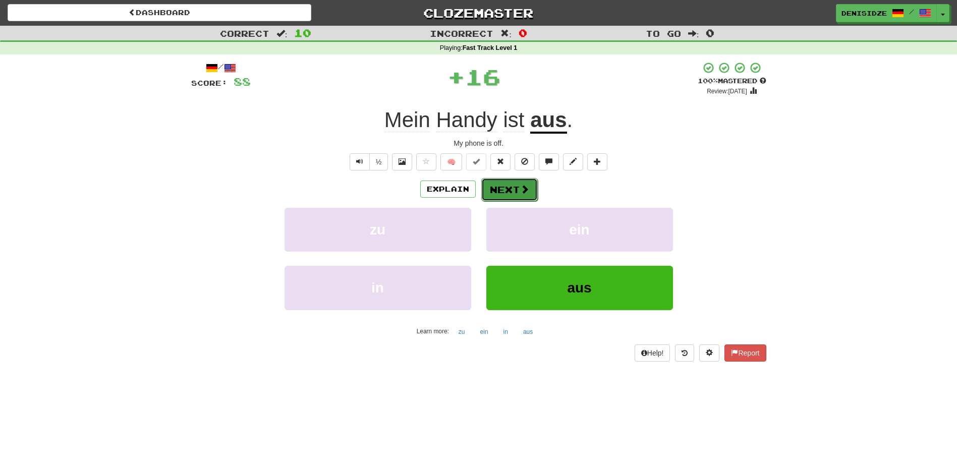
click at [520, 189] on span at bounding box center [524, 189] width 9 height 9
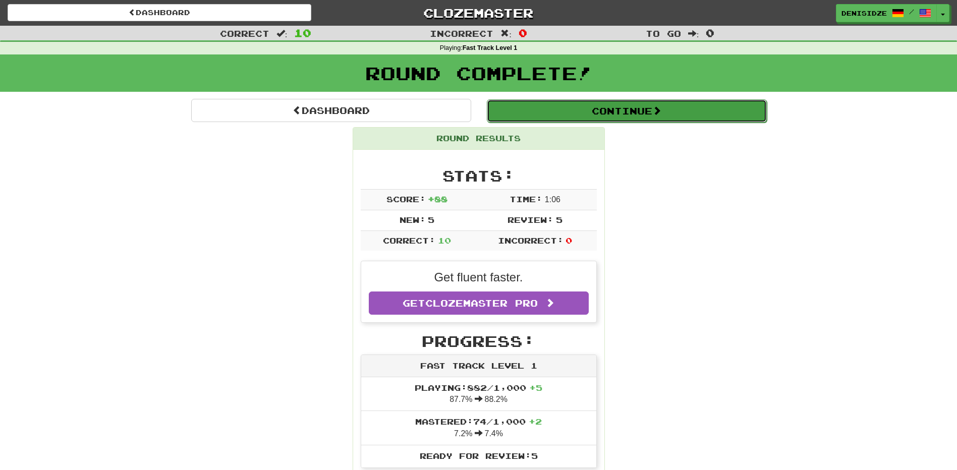
click at [687, 113] on button "Continue" at bounding box center [627, 110] width 280 height 23
